Goal: Transaction & Acquisition: Purchase product/service

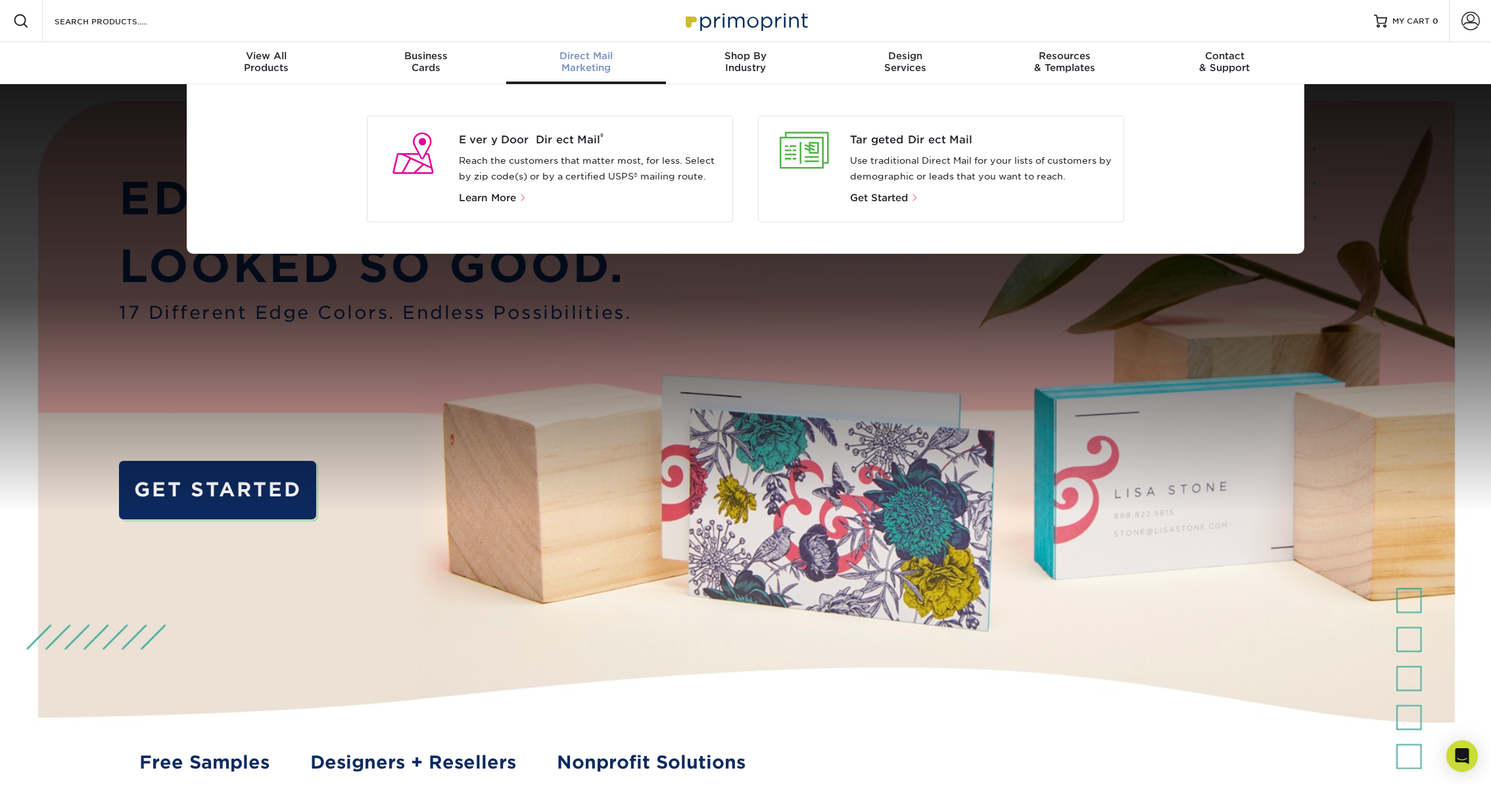
click at [586, 159] on p "Reach the customers that matter most, for less. Select by zip code(s) or by a c…" at bounding box center [591, 169] width 264 height 32
click at [553, 144] on span "Every Door Direct Mail ®" at bounding box center [591, 140] width 264 height 16
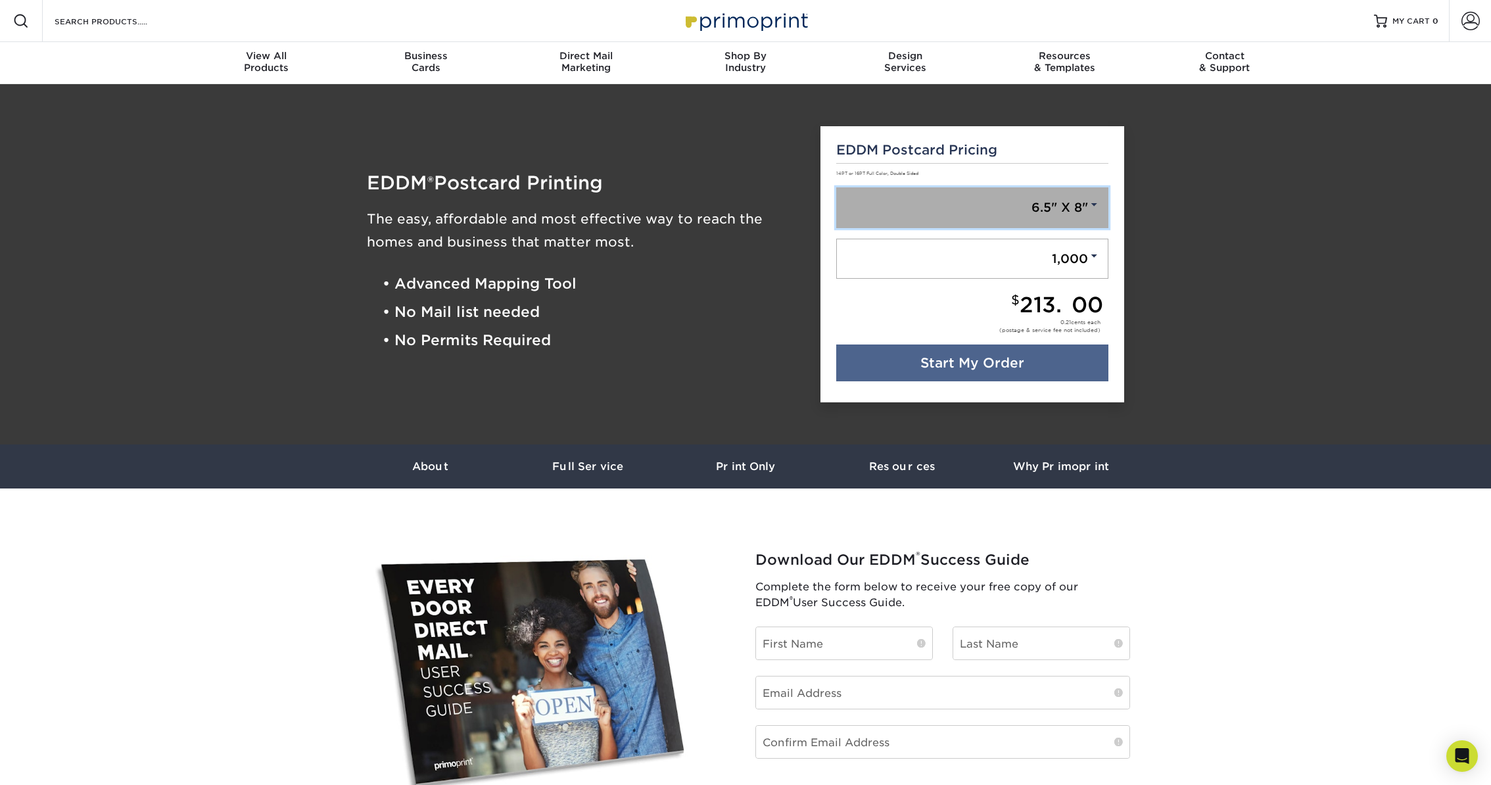
click at [1065, 213] on link "6.5" X 8"" at bounding box center [972, 207] width 273 height 41
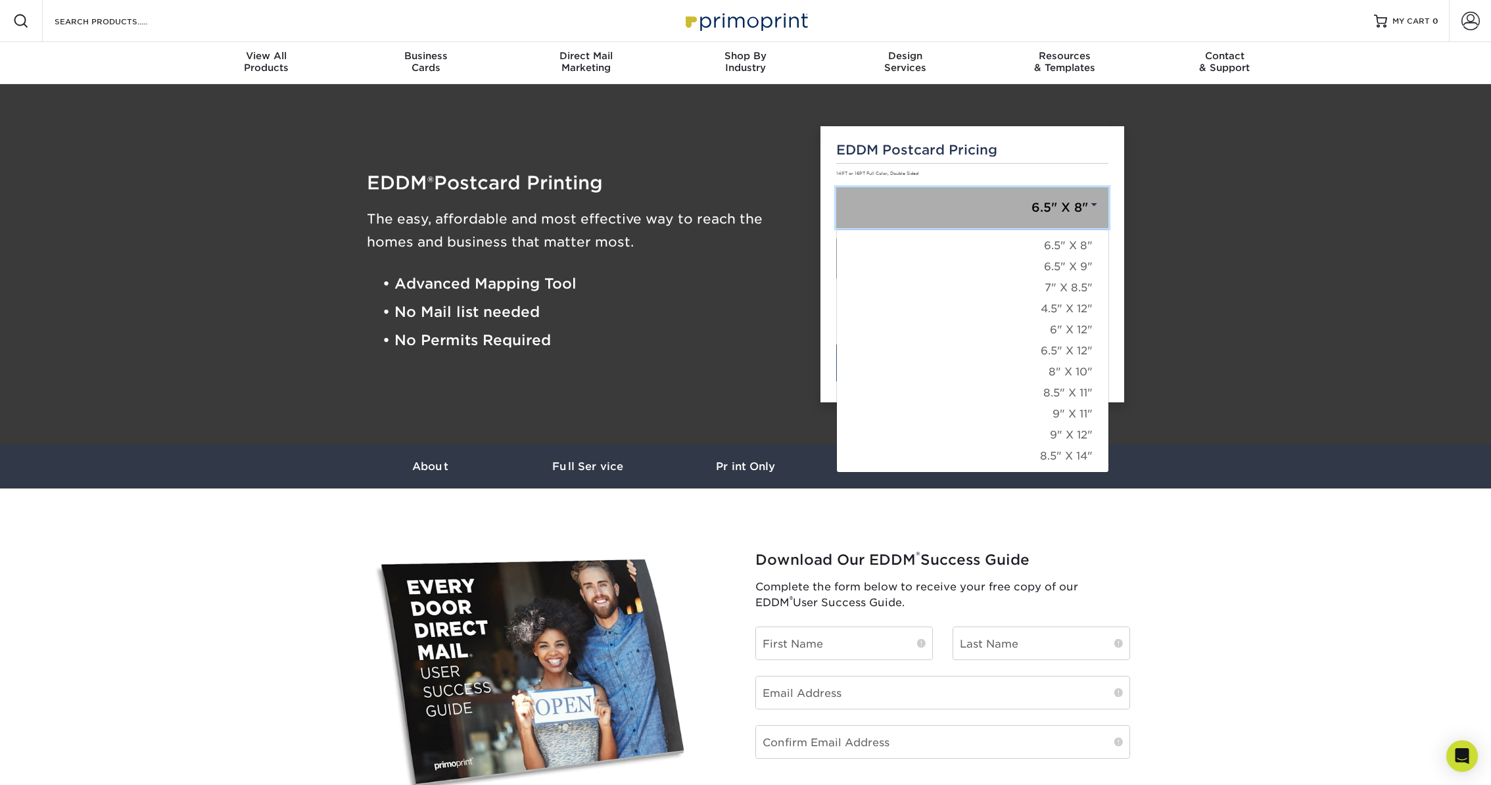
click at [1065, 213] on link "6.5" X 8"" at bounding box center [972, 207] width 273 height 41
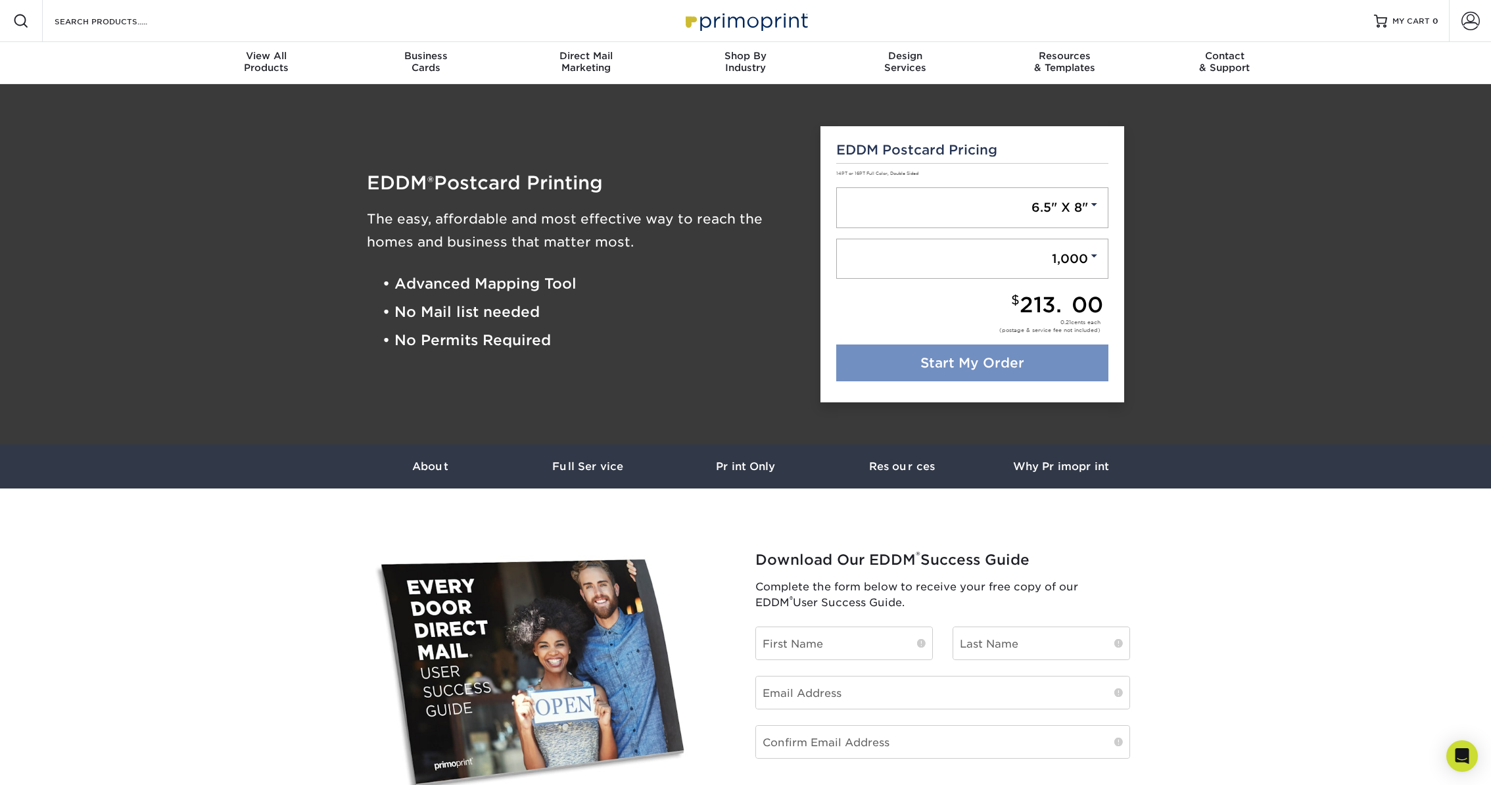
click at [1046, 361] on link "Start My Order" at bounding box center [972, 362] width 273 height 37
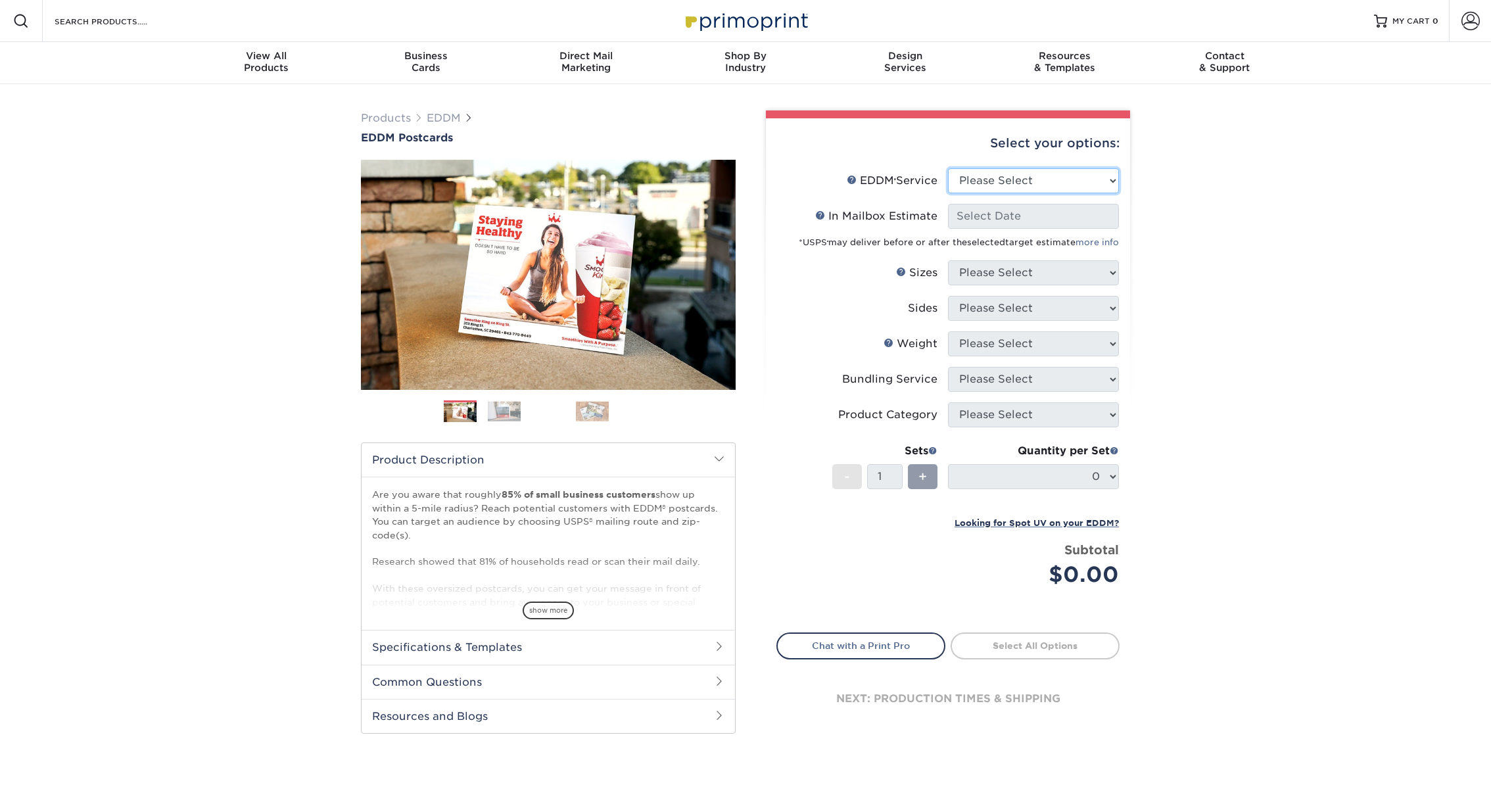
click at [980, 178] on select "Please Select Full Service Print Only" at bounding box center [1033, 180] width 171 height 25
select select "full_service"
click at [948, 168] on select "Please Select Full Service Print Only" at bounding box center [1033, 180] width 171 height 25
select select "-1"
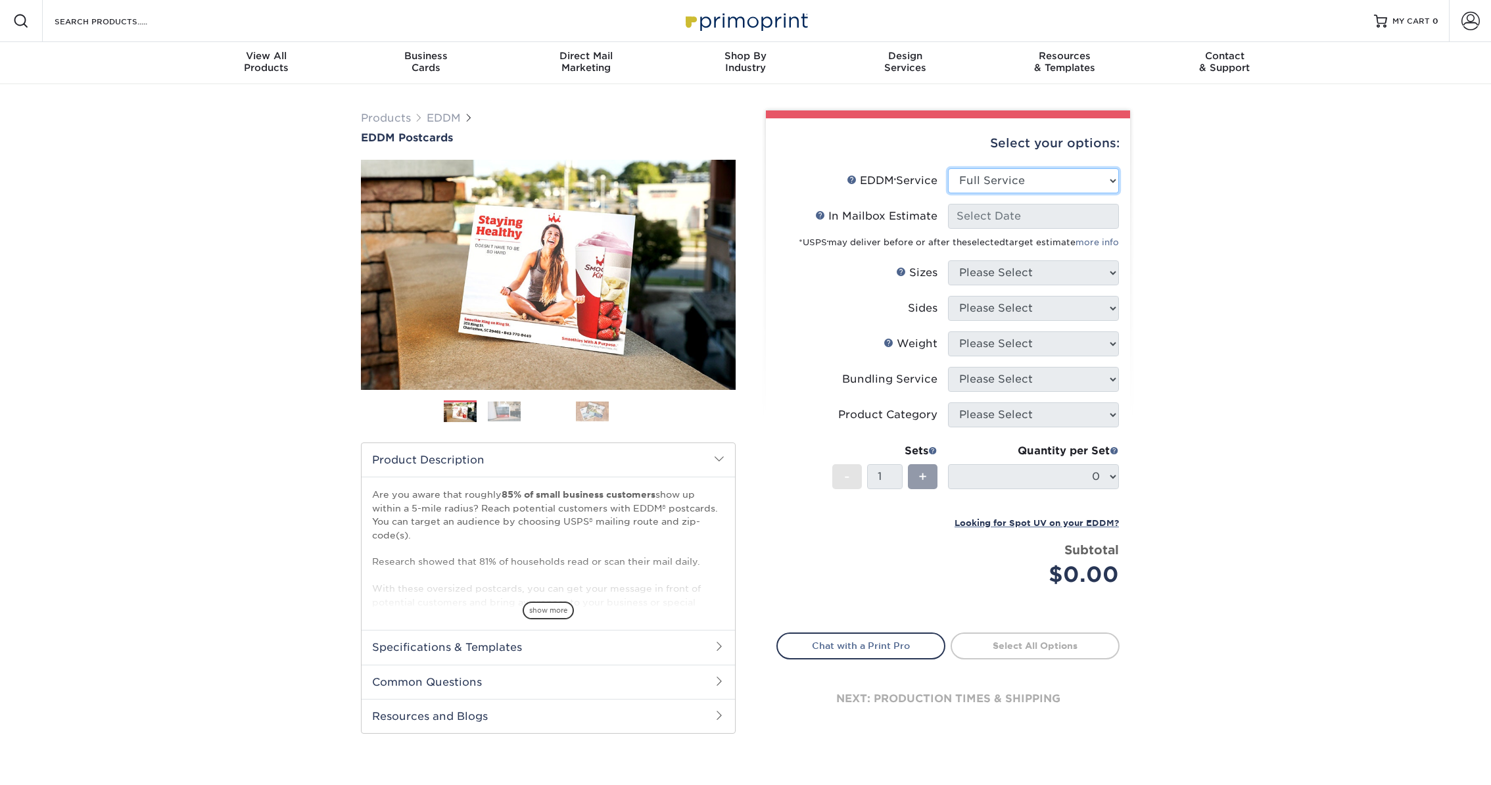
select select "-1"
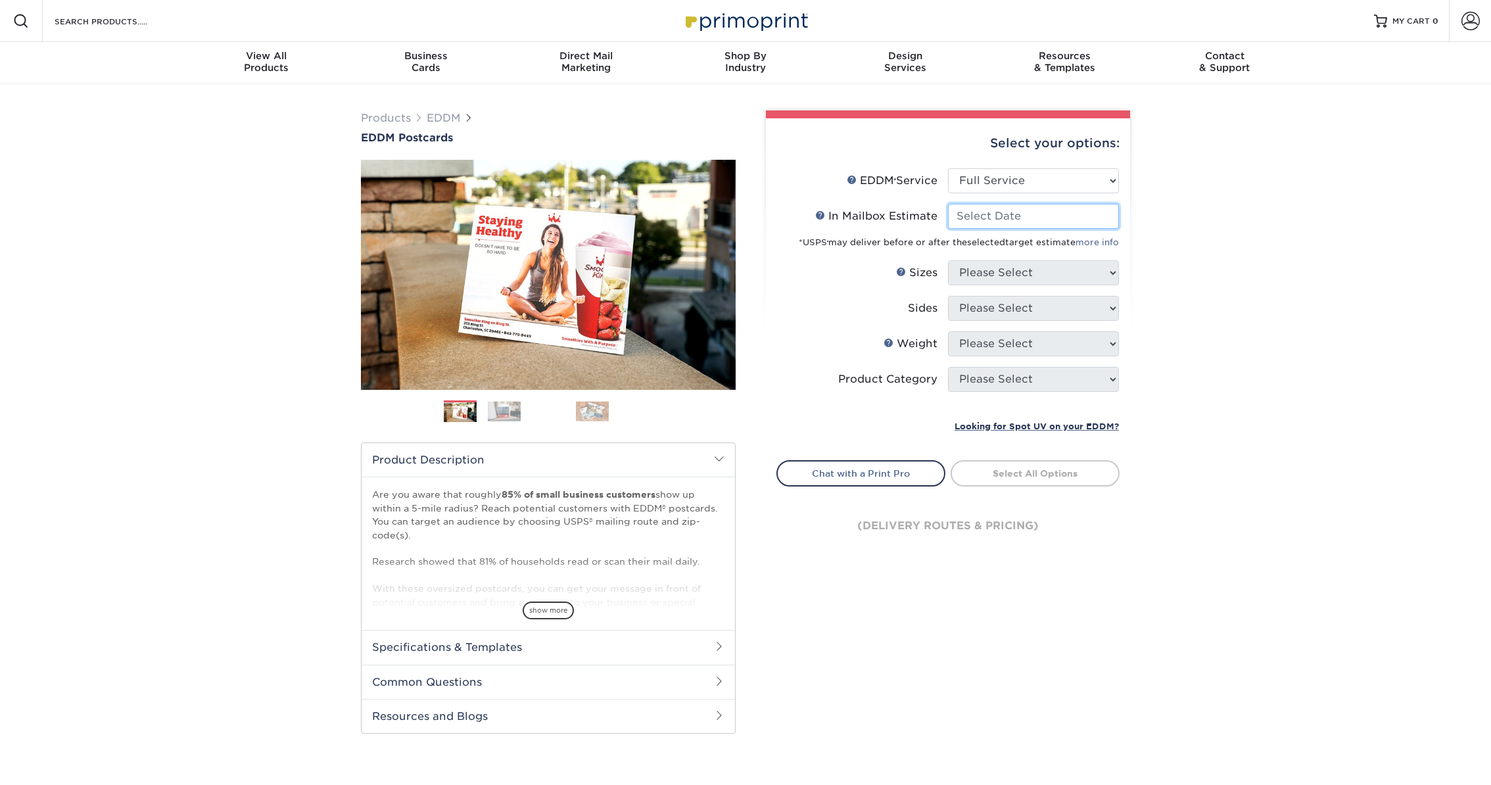
click at [977, 216] on input "In Mailbox Estimate Help In Mailbox Estimate" at bounding box center [1033, 216] width 171 height 25
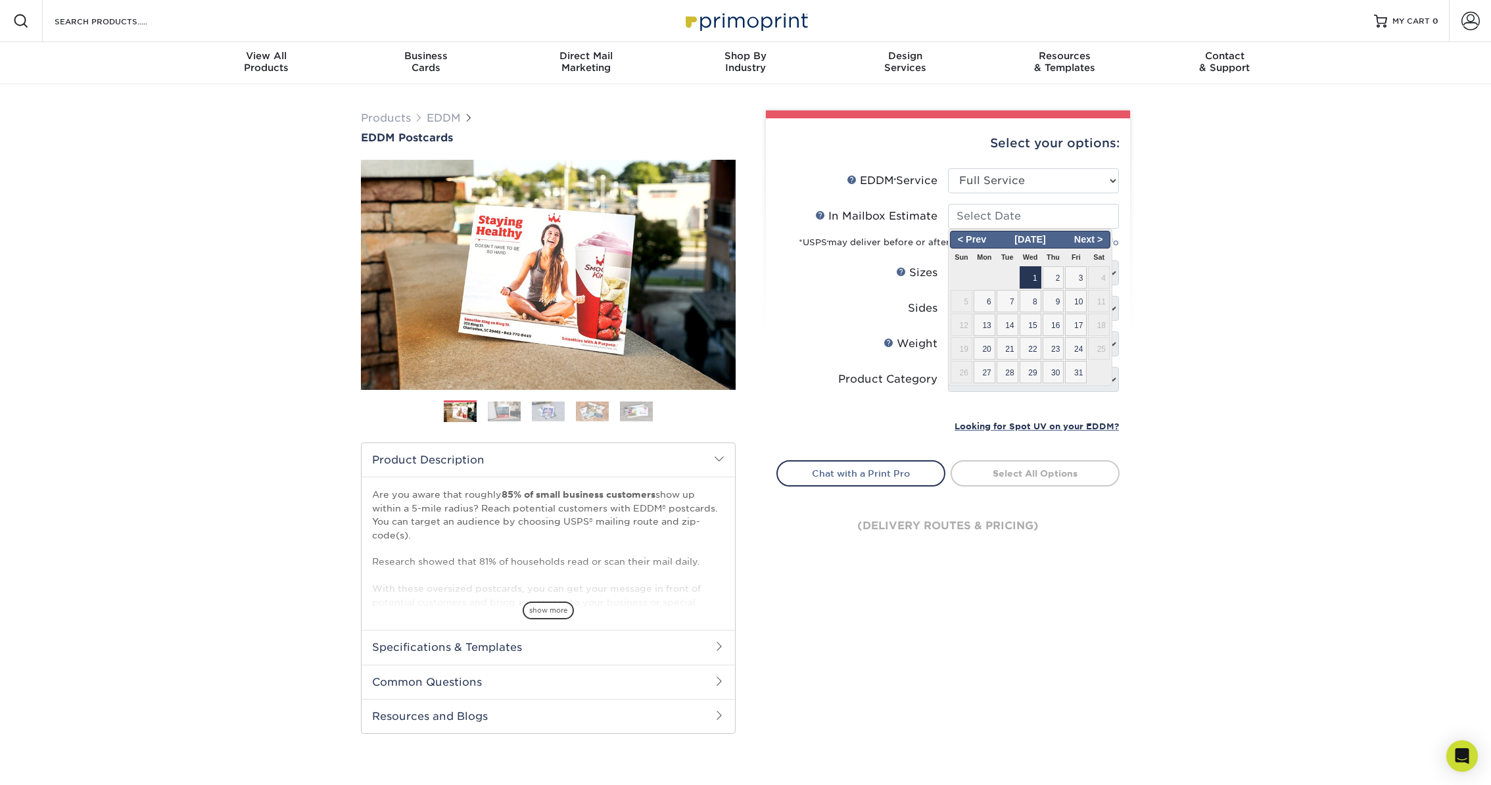
click at [1031, 266] on span "1" at bounding box center [1030, 277] width 22 height 22
type input "[DATE]"
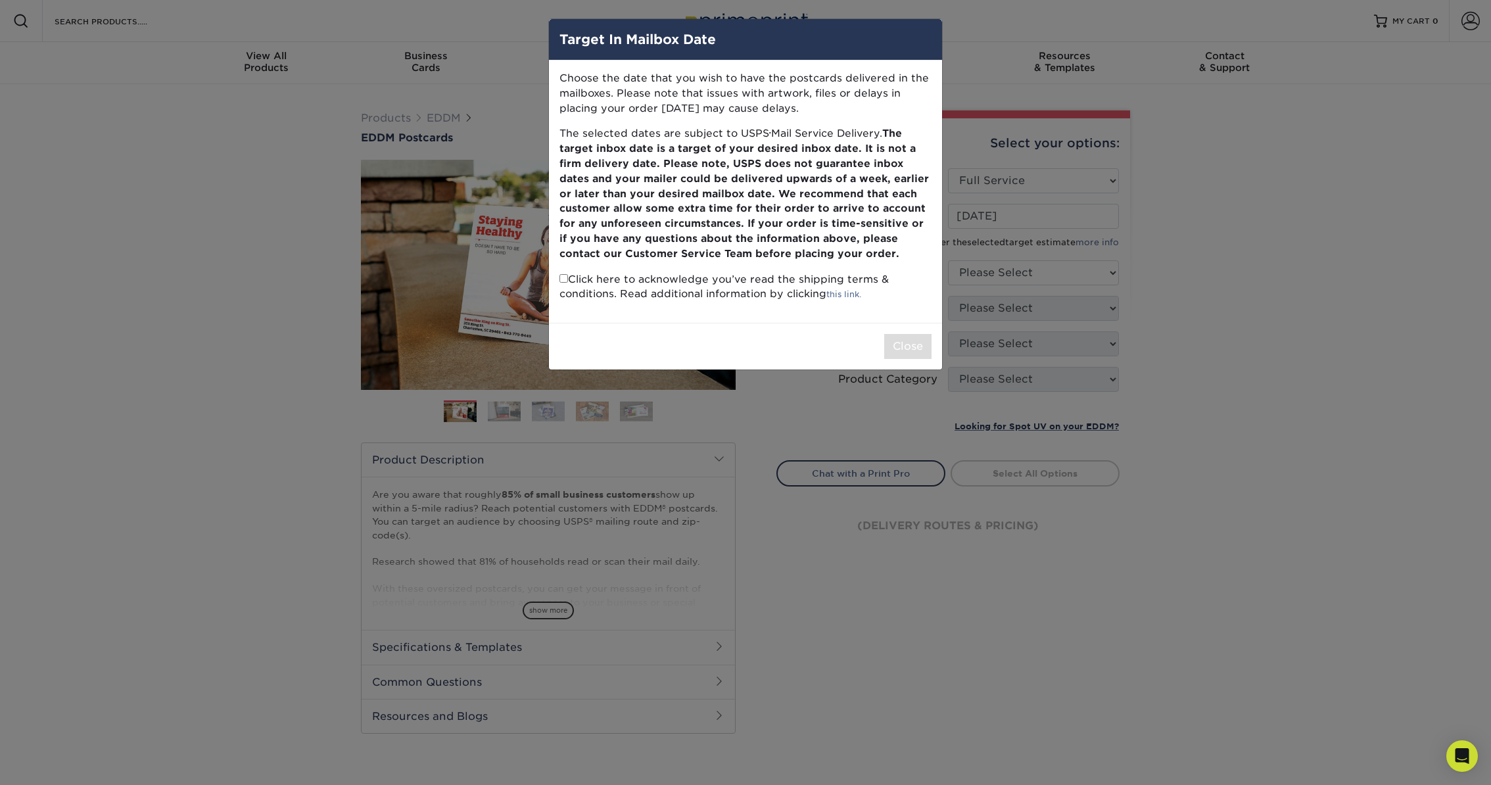
click at [764, 285] on p "Click here to acknowledge you’ve read the shipping terms & conditions. Read add…" at bounding box center [745, 287] width 372 height 30
click at [565, 280] on input "checkbox" at bounding box center [563, 278] width 9 height 9
checkbox input "true"
click at [899, 344] on button "Close" at bounding box center [907, 346] width 47 height 25
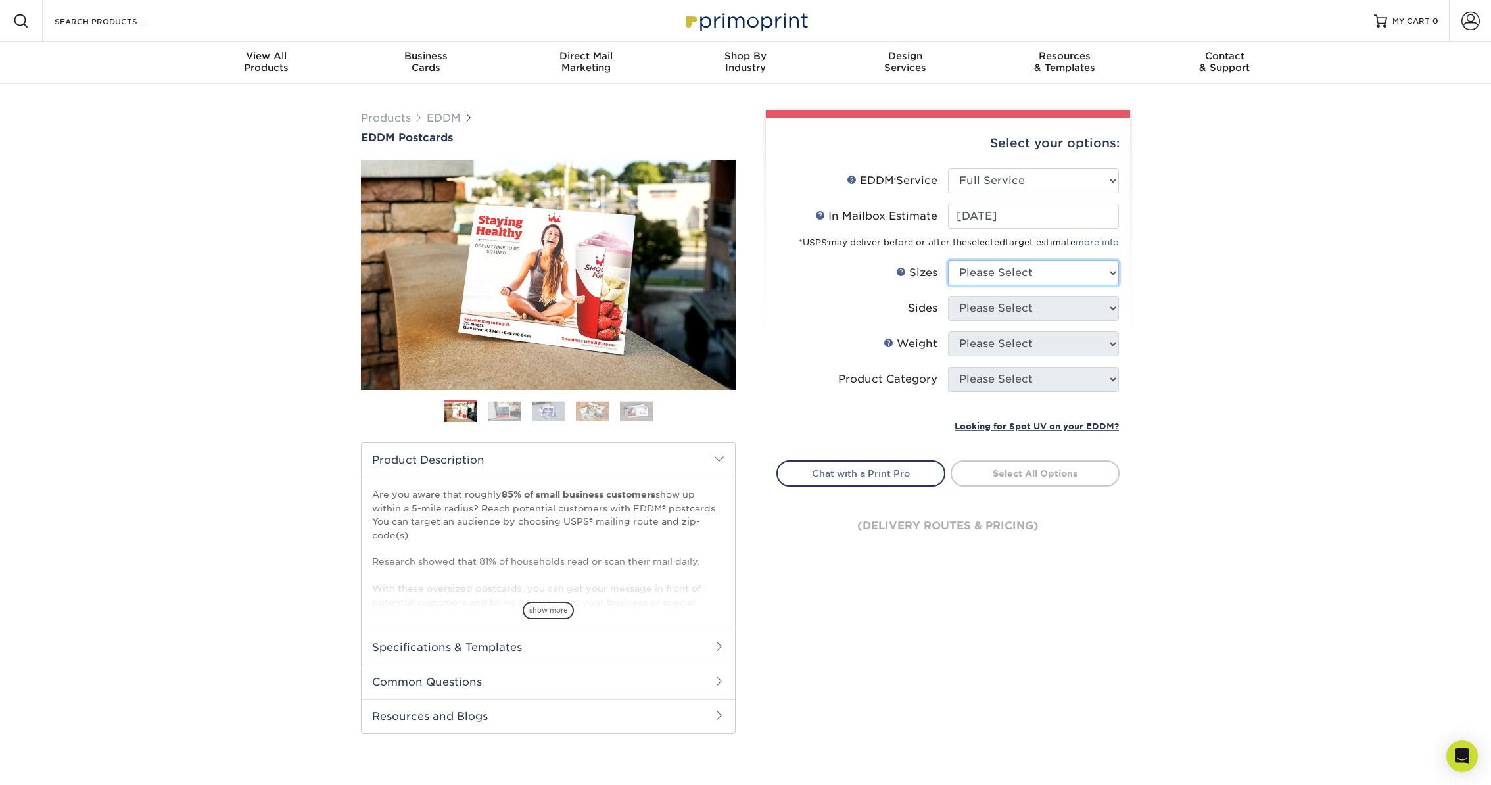
click at [1016, 271] on select "Please Select 4.5" x 12" 6" x 12" 6.5" x 8" 6.5" x 9" 6.5" x 12" 7" x 8.5" 8" x…" at bounding box center [1033, 272] width 171 height 25
select select "6.50x9.00"
click at [948, 260] on select "Please Select 4.5" x 12" 6" x 12" 6.5" x 8" 6.5" x 9" 6.5" x 12" 7" x 8.5" 8" x…" at bounding box center [1033, 272] width 171 height 25
click at [1037, 299] on select "Please Select Print Both Sides Print Front Only" at bounding box center [1033, 308] width 171 height 25
select select "13abbda7-1d64-4f25-8bb2-c179b224825d"
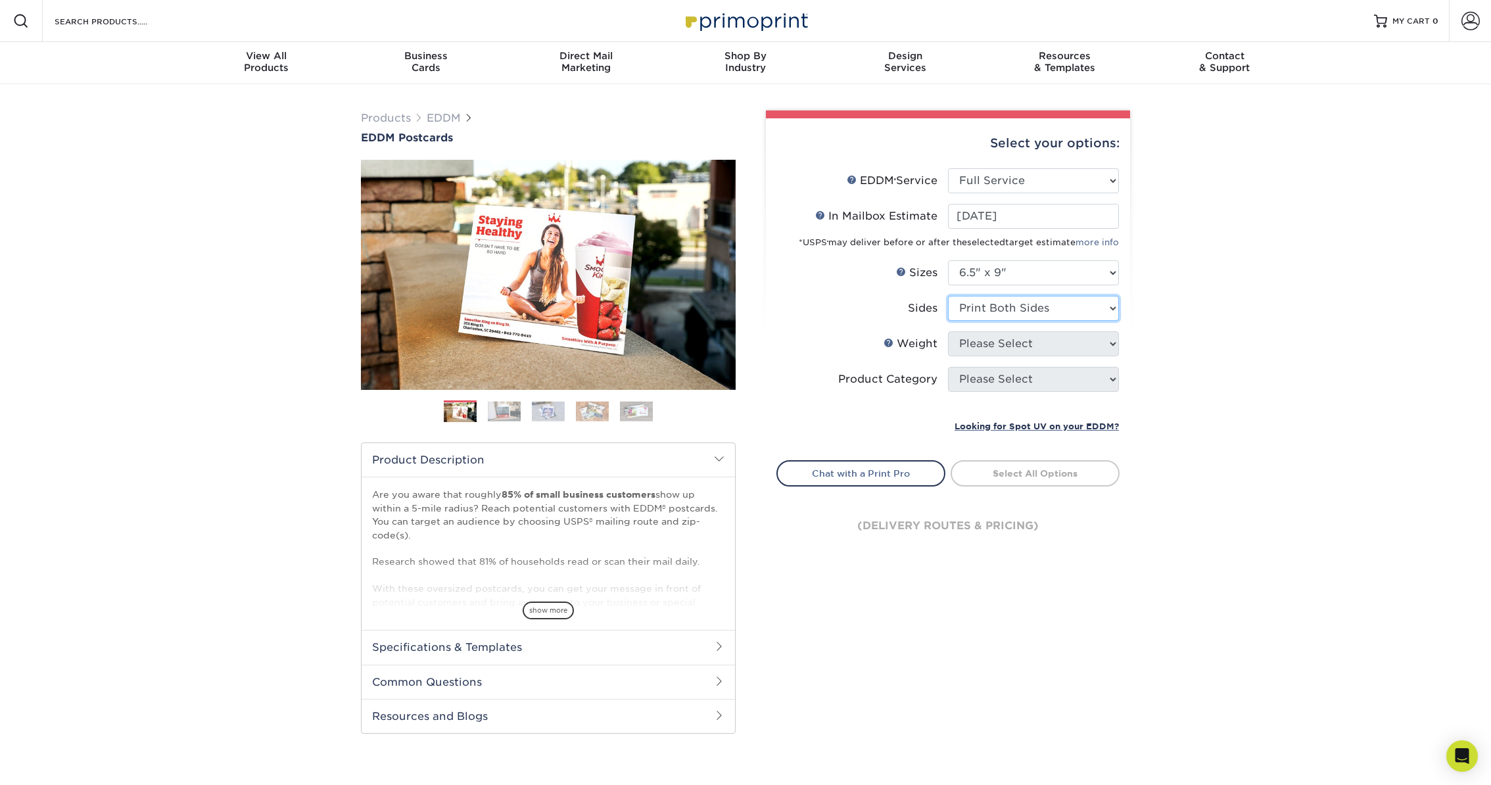
click at [948, 296] on select "Please Select Print Both Sides Print Front Only" at bounding box center [1033, 308] width 171 height 25
click at [1023, 346] on select "Please Select 16PT 14PT" at bounding box center [1033, 343] width 171 height 25
select select "16PT"
click at [948, 331] on select "Please Select 16PT 14PT" at bounding box center [1033, 343] width 171 height 25
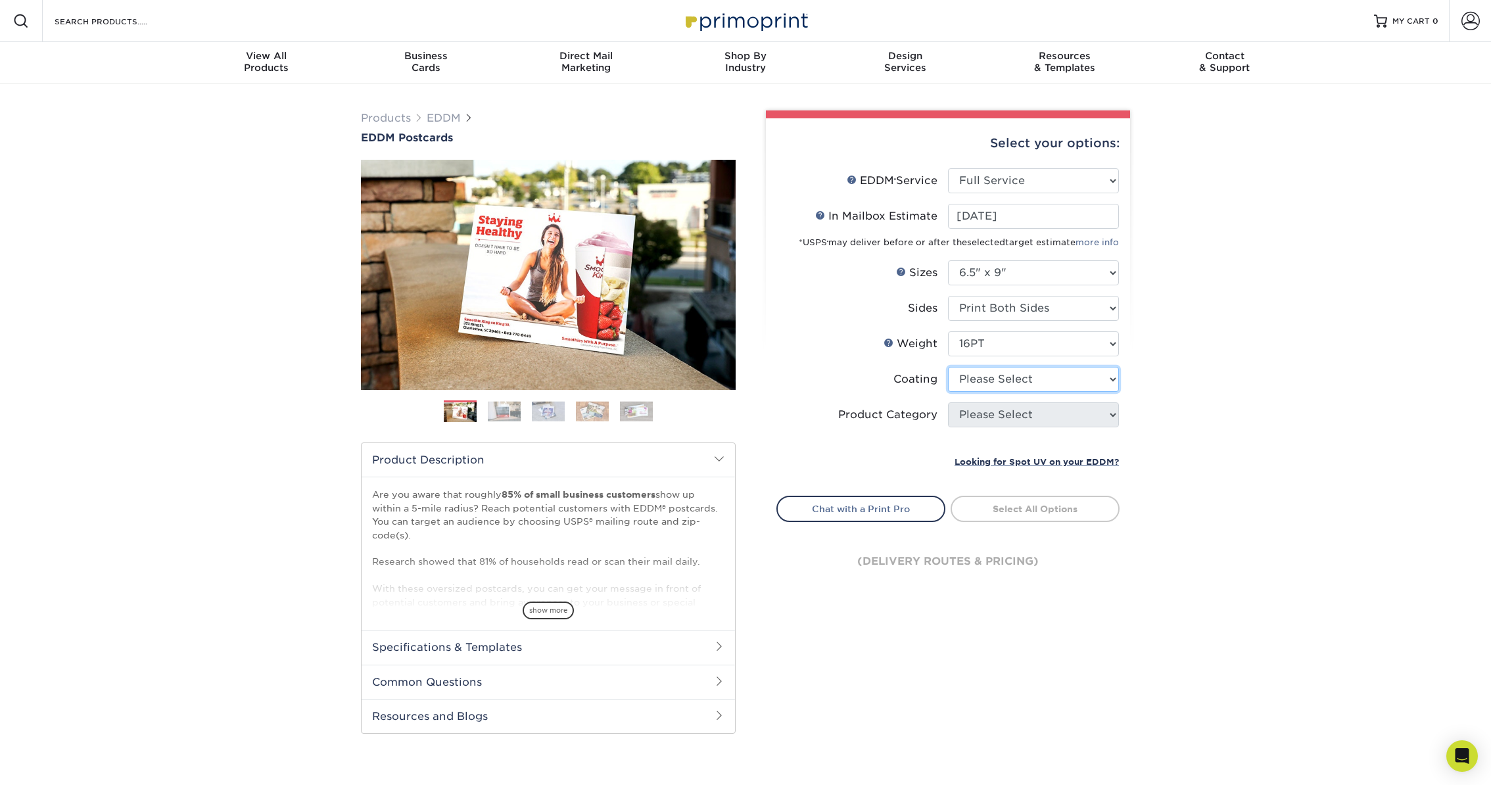
click at [1006, 385] on select at bounding box center [1033, 379] width 171 height 25
select select "1e8116af-acfc-44b1-83dc-8181aa338834"
click at [948, 367] on select at bounding box center [1033, 379] width 171 height 25
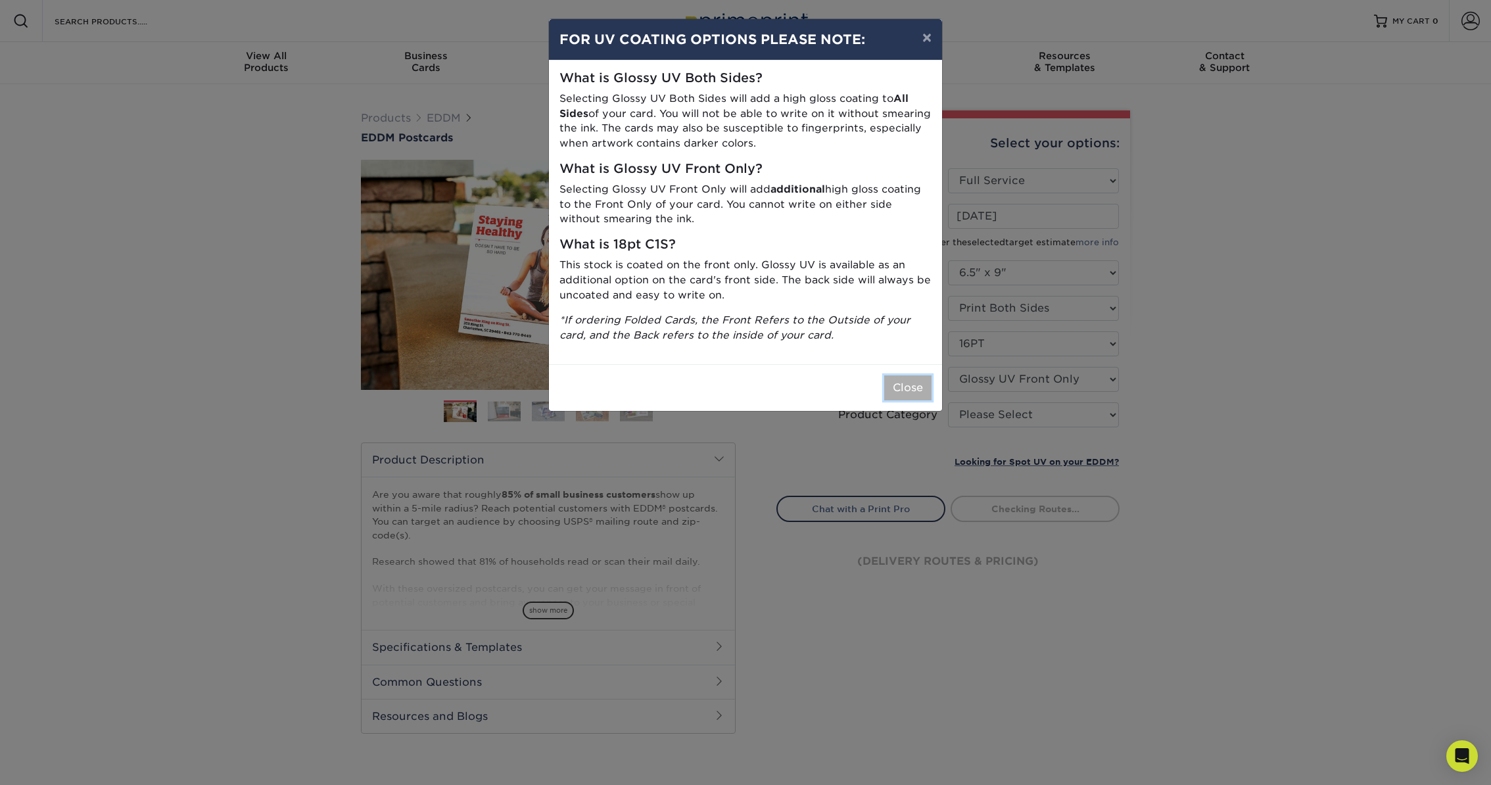
click at [906, 384] on button "Close" at bounding box center [907, 387] width 47 height 25
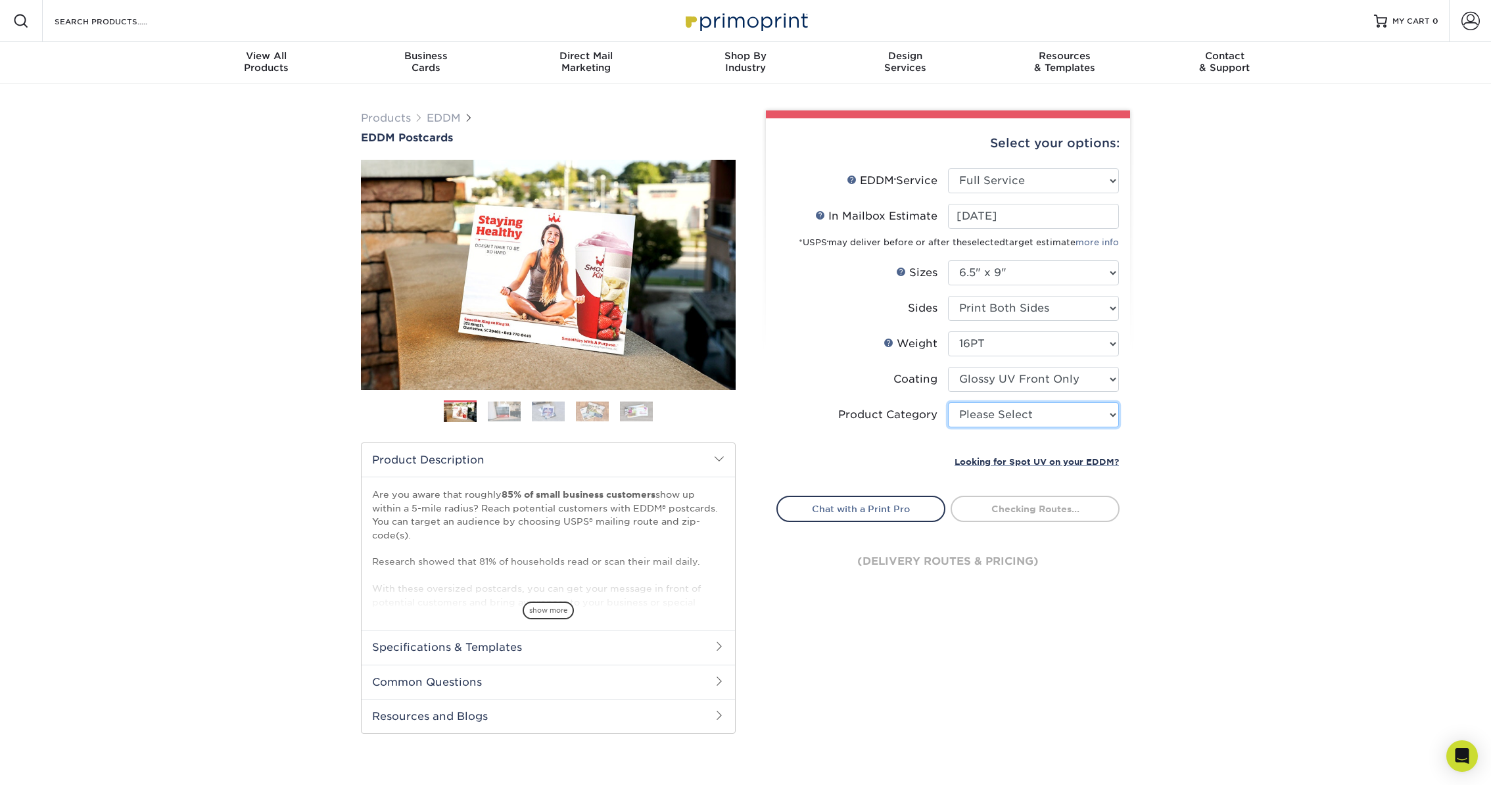
click at [989, 417] on select "Please Select Postcards" at bounding box center [1033, 414] width 171 height 25
select select "9b7272e0-d6c8-4c3c-8e97-d3a1bcdab858"
click at [948, 402] on select "Please Select Postcards" at bounding box center [1033, 414] width 171 height 25
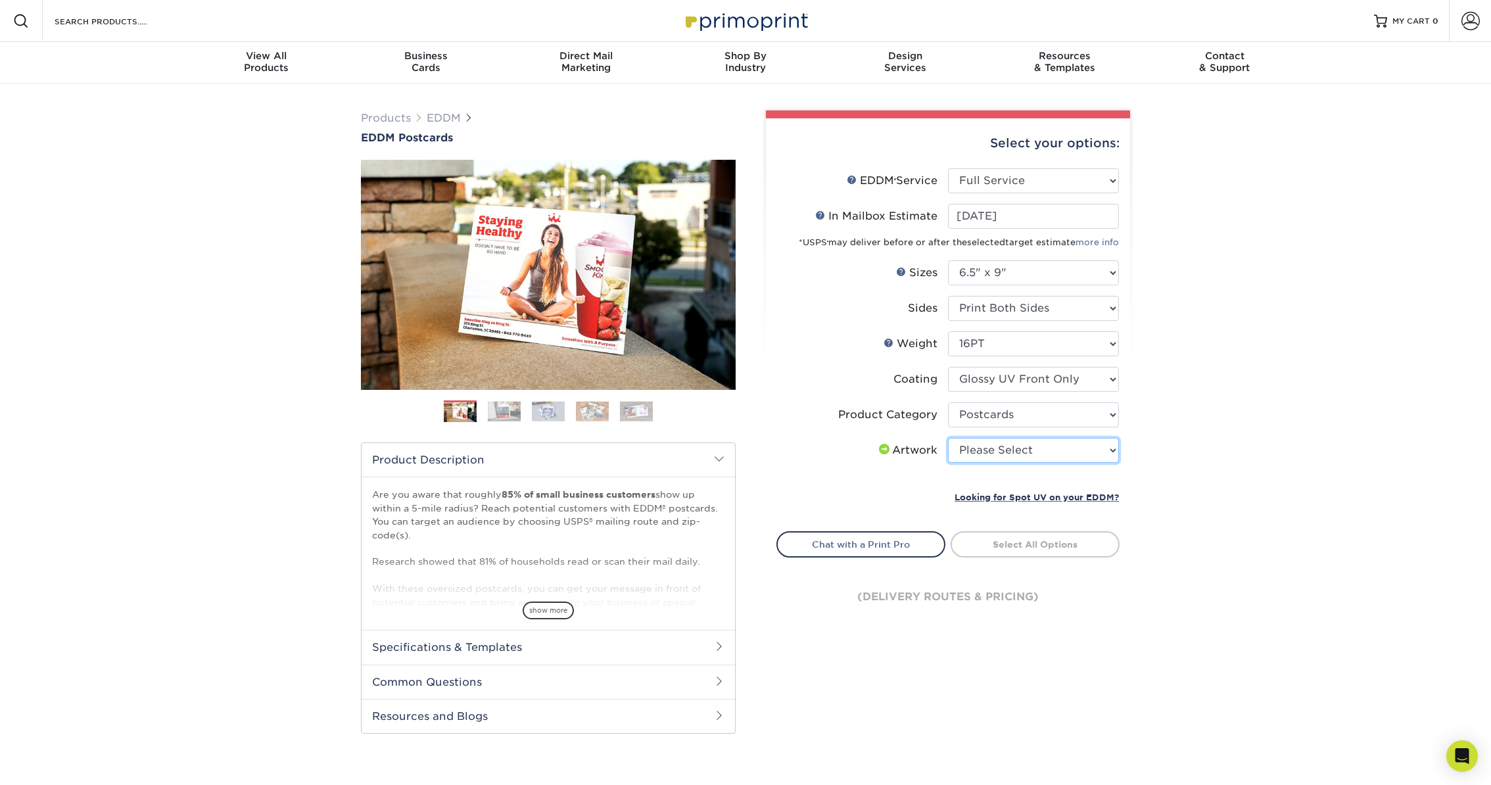
click at [978, 459] on select "Please Select I will upload files I need a design - $150" at bounding box center [1033, 450] width 171 height 25
select select "upload"
click at [948, 438] on select "Please Select I will upload files I need a design - $150" at bounding box center [1033, 450] width 171 height 25
click at [983, 542] on link "Select Routes" at bounding box center [1034, 543] width 169 height 24
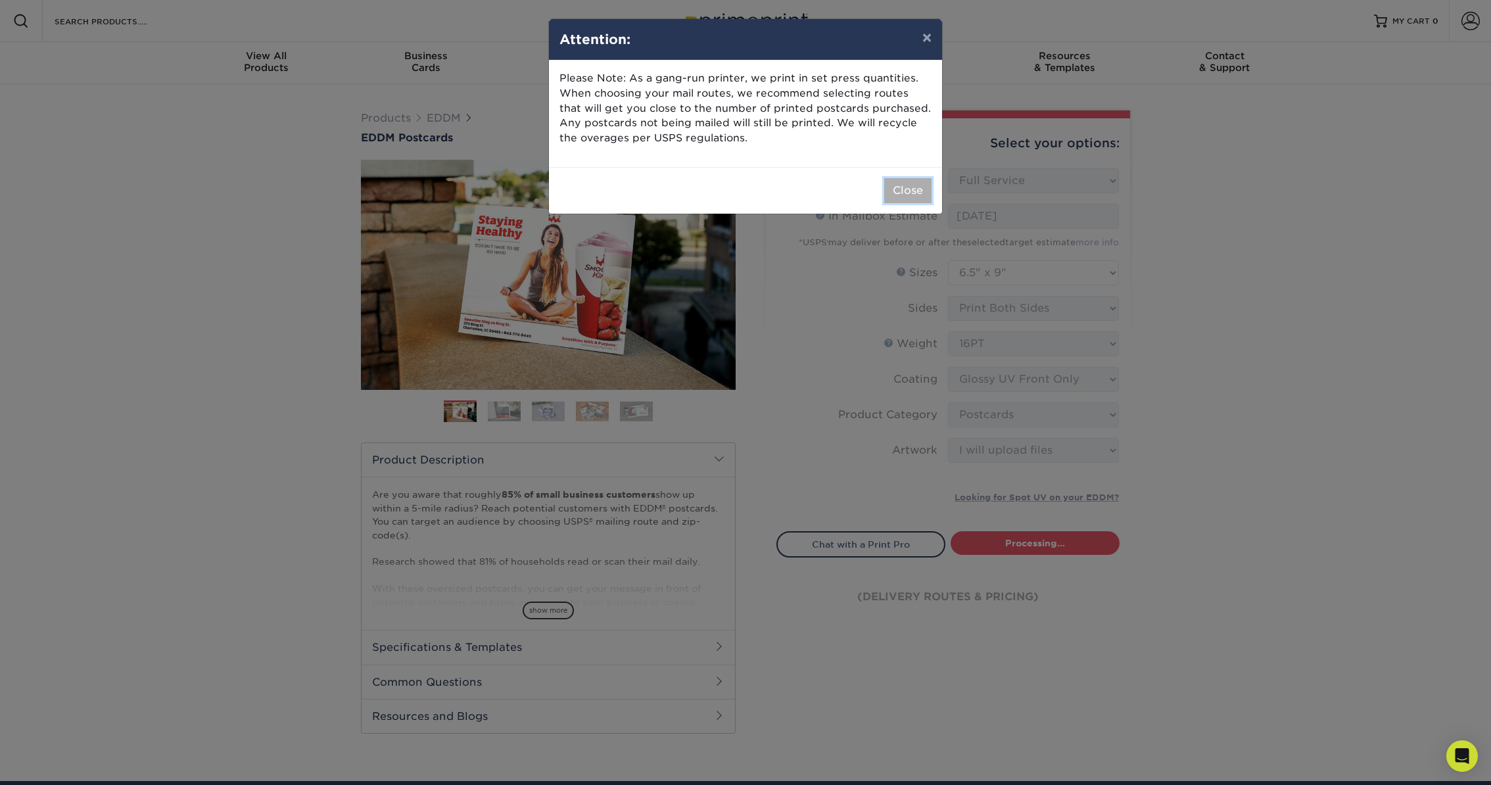
click at [904, 194] on button "Close" at bounding box center [907, 190] width 47 height 25
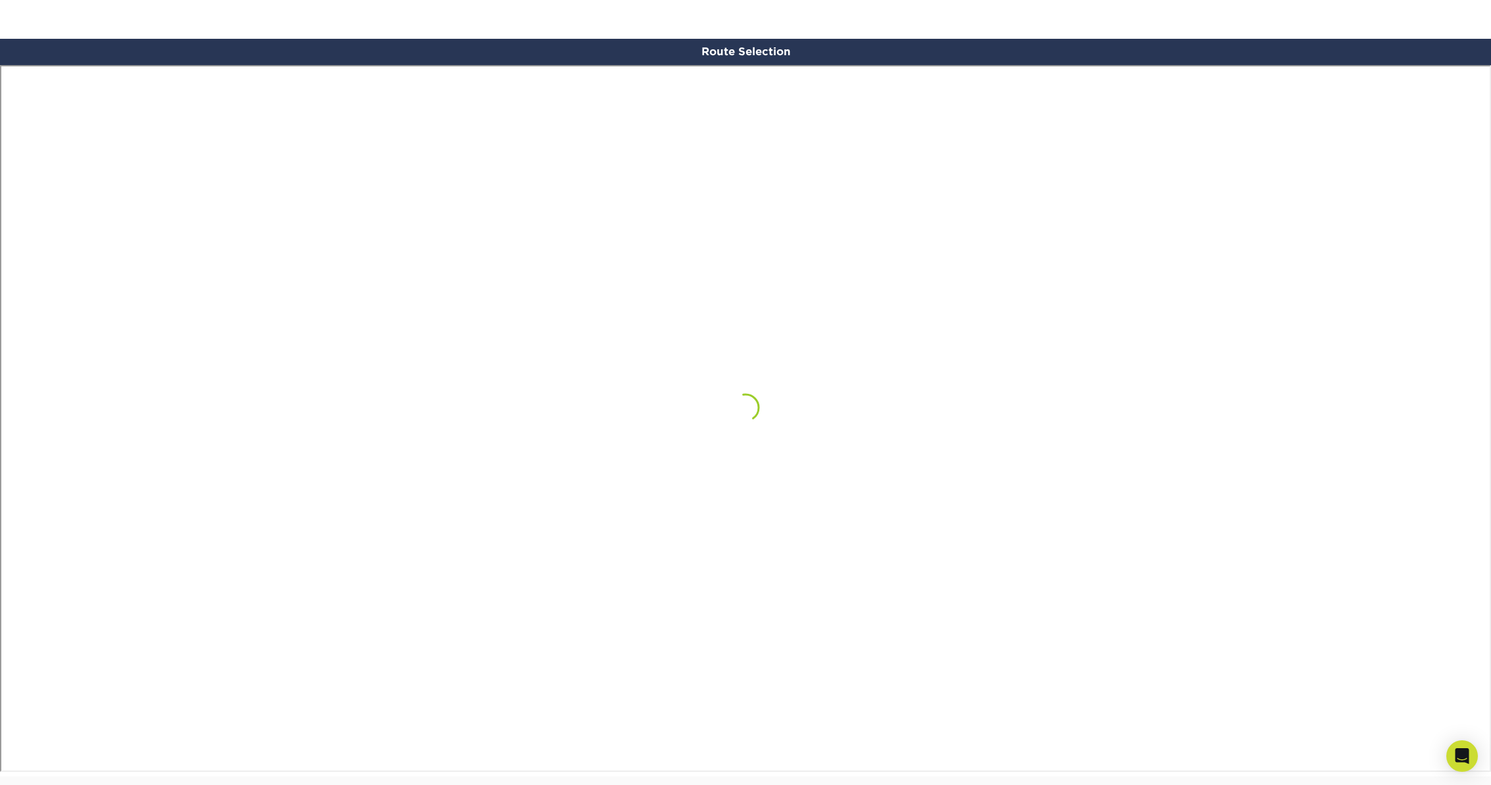
scroll to position [765, 0]
